Goal: Navigation & Orientation: Find specific page/section

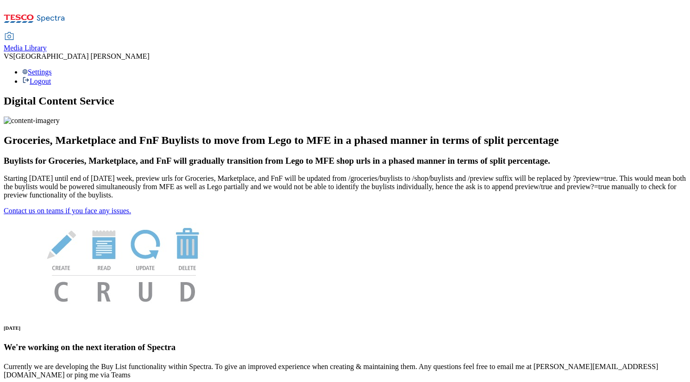
click at [47, 44] on span "Media Library" at bounding box center [25, 48] width 43 height 8
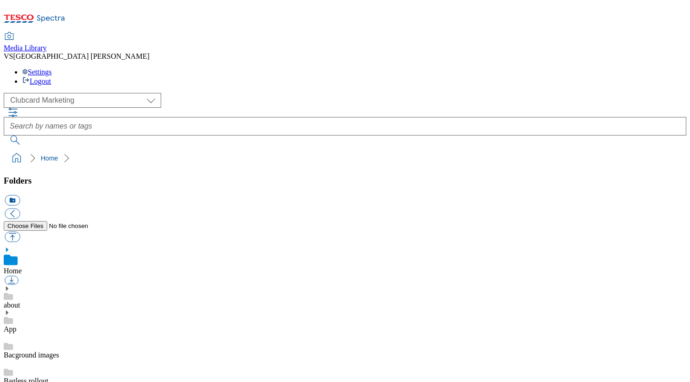
scroll to position [1, 0]
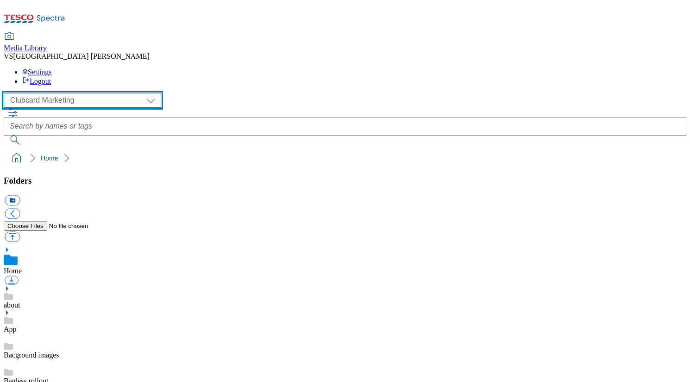
select select "flare-ghs-mktg"
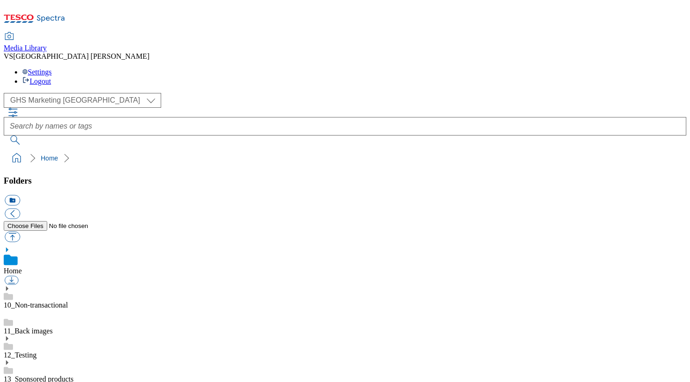
click at [10, 382] on icon at bounding box center [7, 387] width 6 height 6
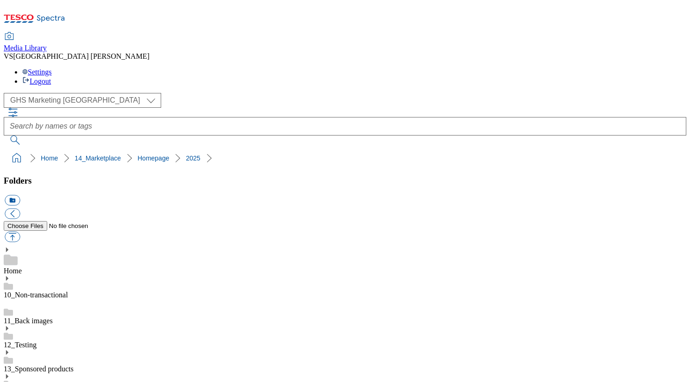
scroll to position [222, 0]
click at [20, 195] on button "icon_new_folder" at bounding box center [12, 200] width 15 height 11
paste input "2534_543350-Hubpage"
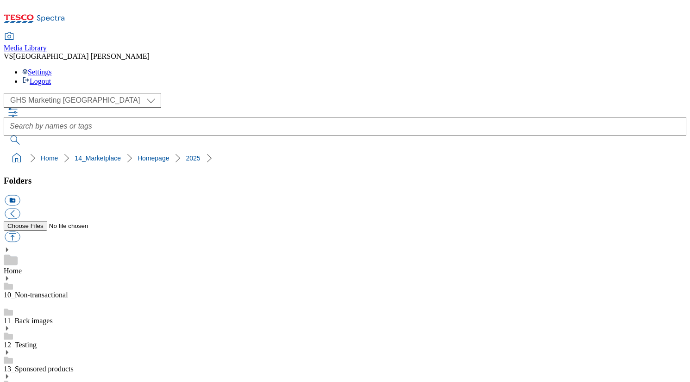
type input "2534_543350-Hubpage"
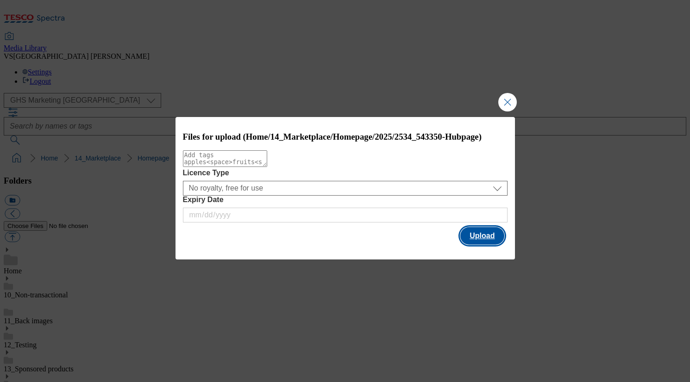
click at [476, 244] on button "Upload" at bounding box center [482, 236] width 44 height 18
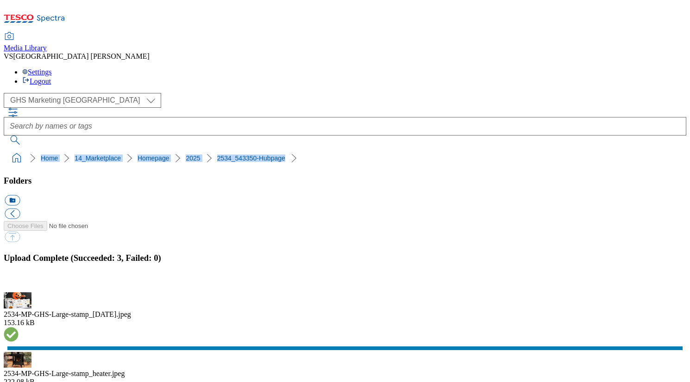
drag, startPoint x: 255, startPoint y: 86, endPoint x: 5, endPoint y: 80, distance: 250.5
click at [5, 150] on nav "Home 14_Marketplace Homepage 2025 2534_543350-Hubpage" at bounding box center [345, 159] width 682 height 18
copy ol "Home 14_Marketplace Homepage 2025 2534_543350-Hubpage"
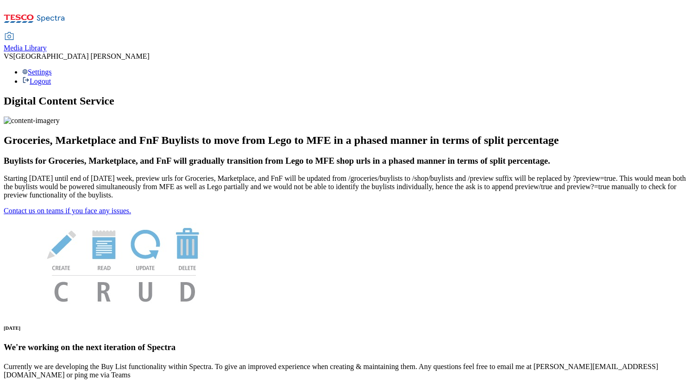
click at [47, 44] on span "Media Library" at bounding box center [25, 48] width 43 height 8
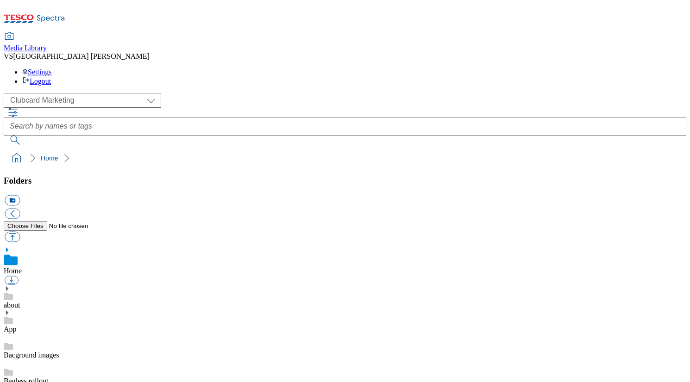
scroll to position [1, 0]
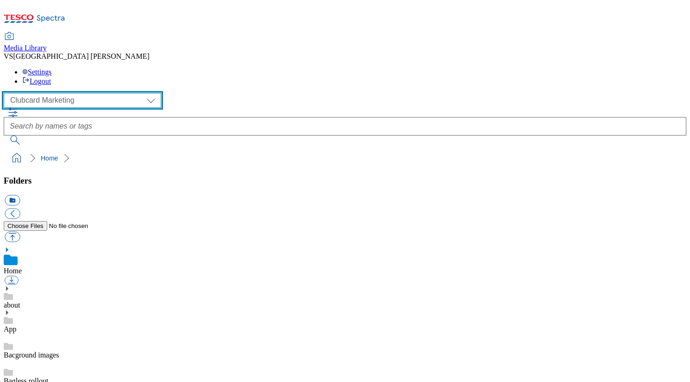
select select "flare-ghs-mktg"
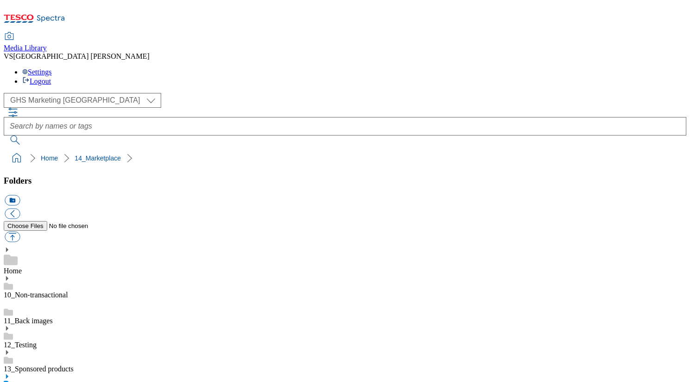
click at [10, 374] on icon at bounding box center [7, 377] width 6 height 6
click at [502, 4] on div "Media Library VS Vienna Smith Settings Logout" at bounding box center [345, 45] width 682 height 82
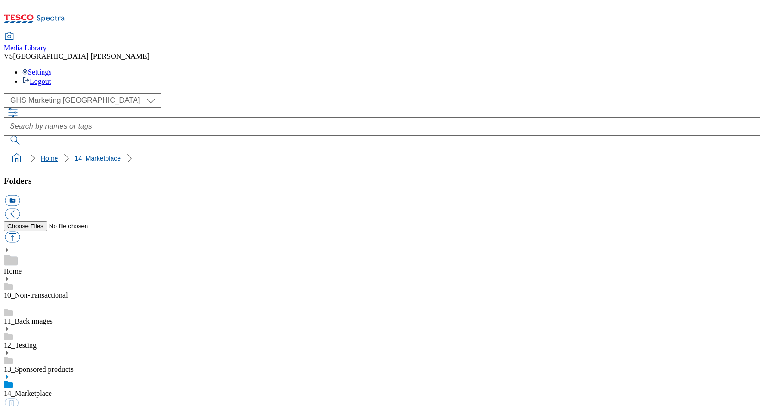
click at [41, 155] on link "Home" at bounding box center [49, 158] width 17 height 7
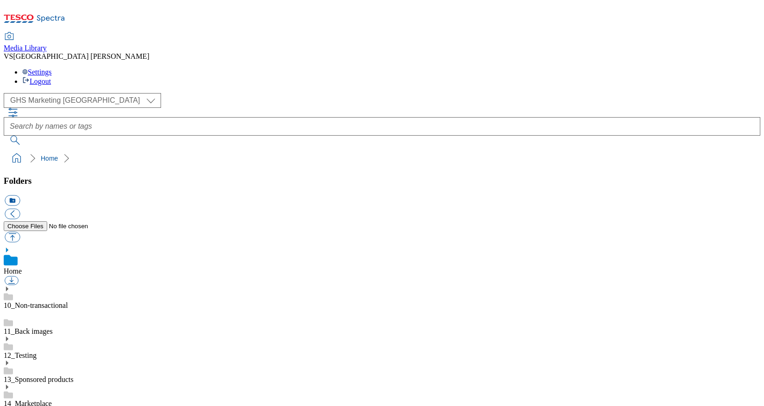
click at [595, 4] on div "Media Library VS Vienna Smith Settings Logout" at bounding box center [382, 45] width 757 height 82
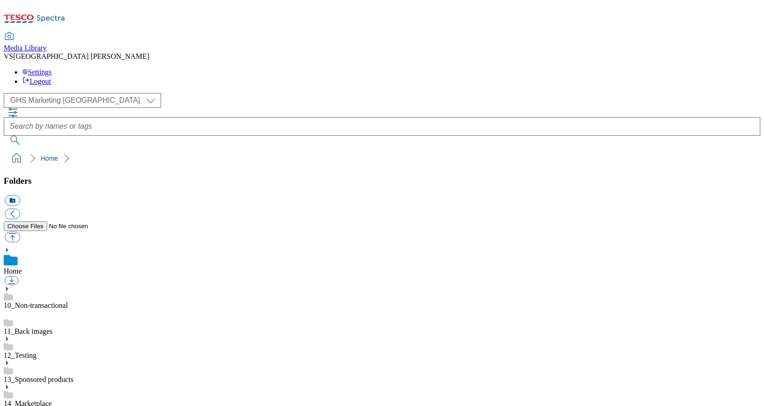
scroll to position [312, 0]
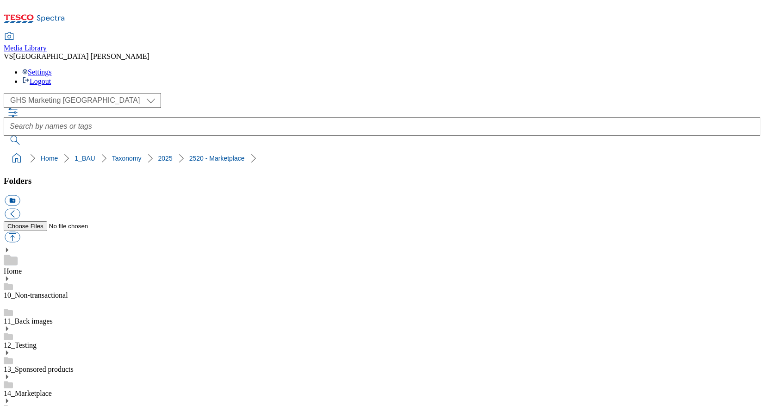
scroll to position [188, 0]
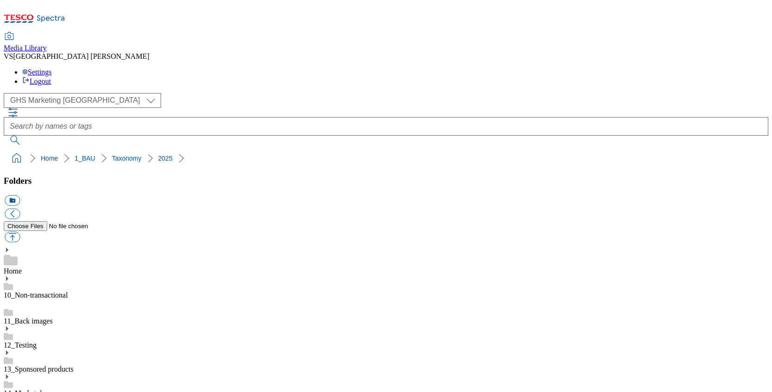
scroll to position [355, 0]
